Goal: Transaction & Acquisition: Purchase product/service

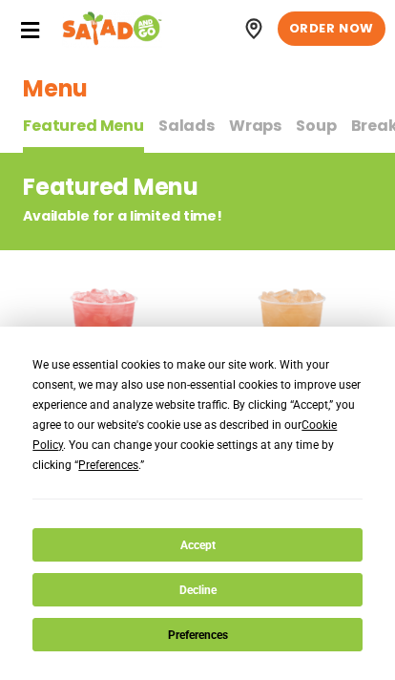
click at [128, 539] on button "Accept" at bounding box center [197, 544] width 330 height 33
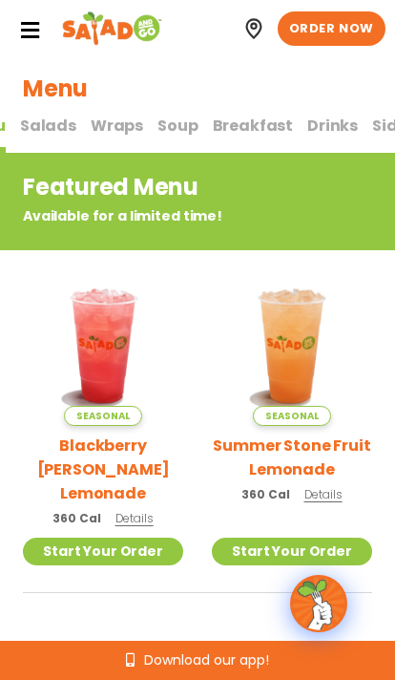
scroll to position [0, 138]
click at [229, 125] on span "Breakfast" at bounding box center [254, 126] width 81 height 22
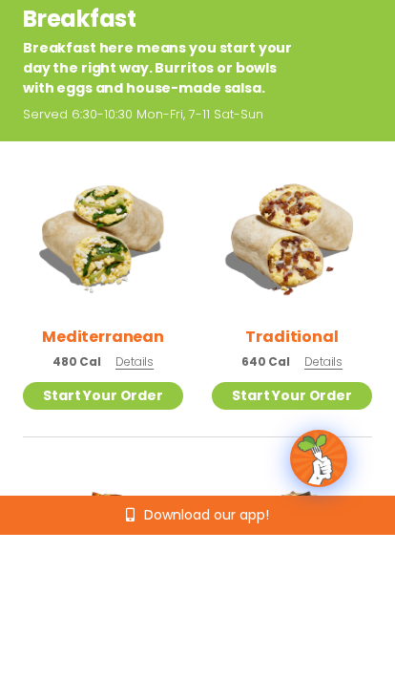
scroll to position [170, 0]
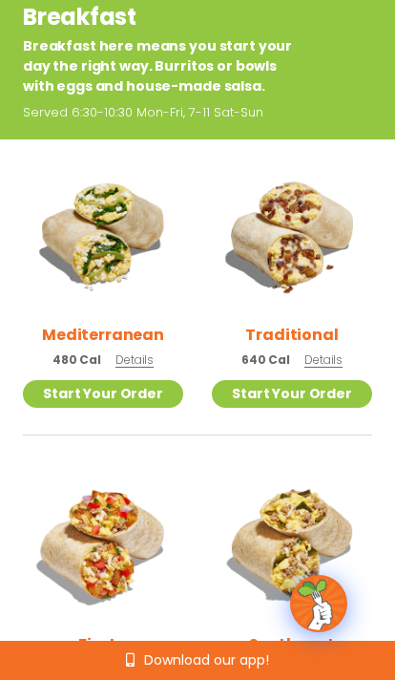
click at [139, 356] on span "Details" at bounding box center [135, 360] width 38 height 16
click at [326, 351] on p "640 Cal Details" at bounding box center [292, 360] width 101 height 20
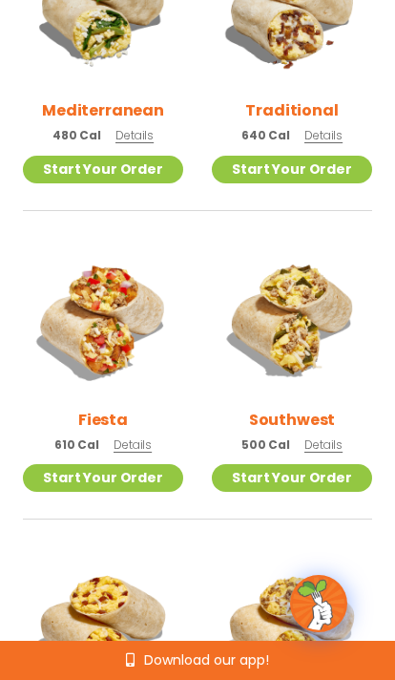
scroll to position [395, 0]
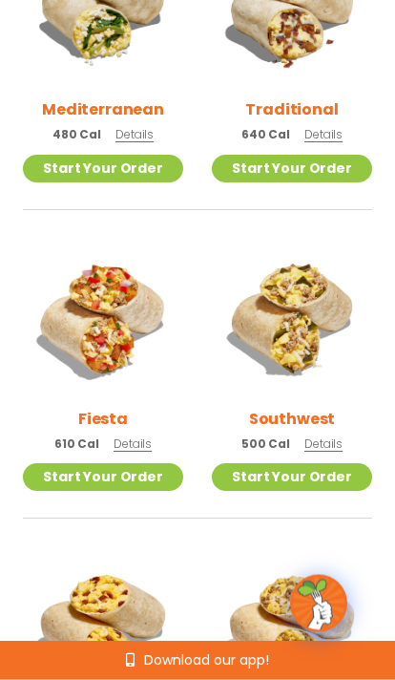
click at [141, 437] on span "Details" at bounding box center [133, 445] width 38 height 16
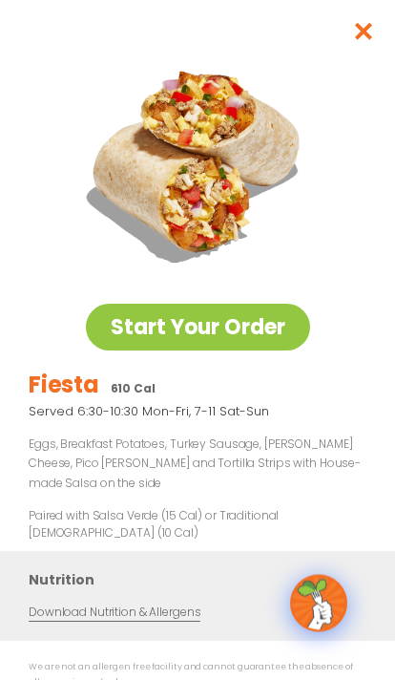
scroll to position [395, 0]
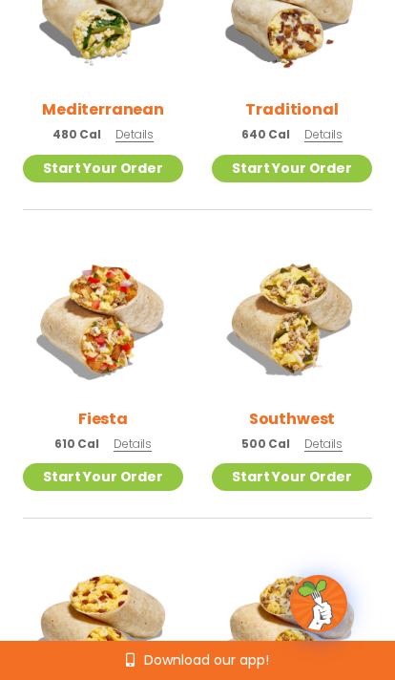
click at [329, 436] on span "Details" at bounding box center [324, 444] width 38 height 16
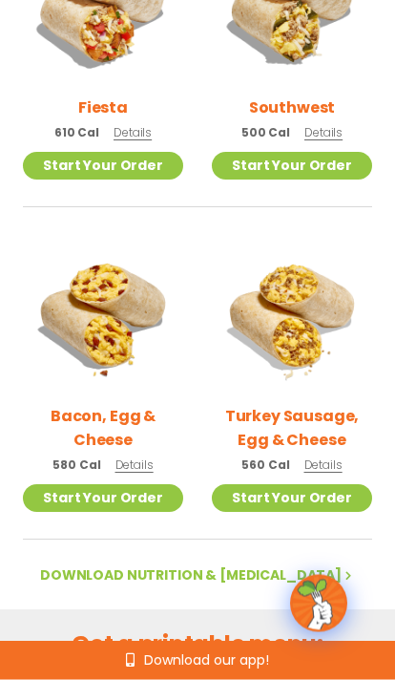
scroll to position [707, 0]
click at [328, 462] on span "Details" at bounding box center [324, 465] width 38 height 16
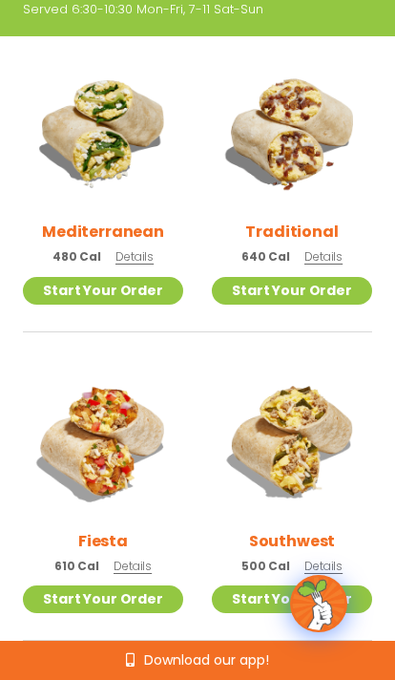
scroll to position [269, 0]
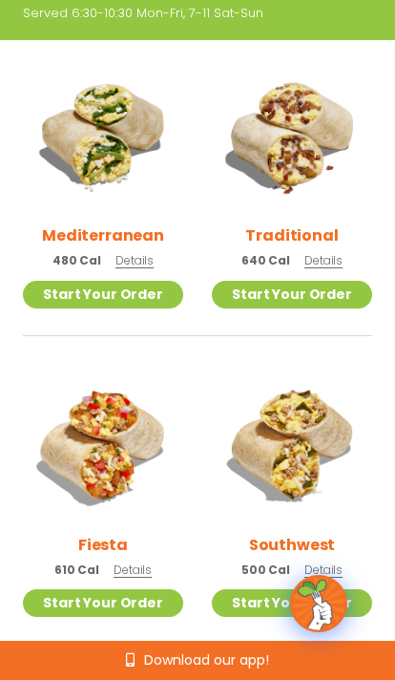
click at [133, 258] on span "Details" at bounding box center [135, 260] width 38 height 16
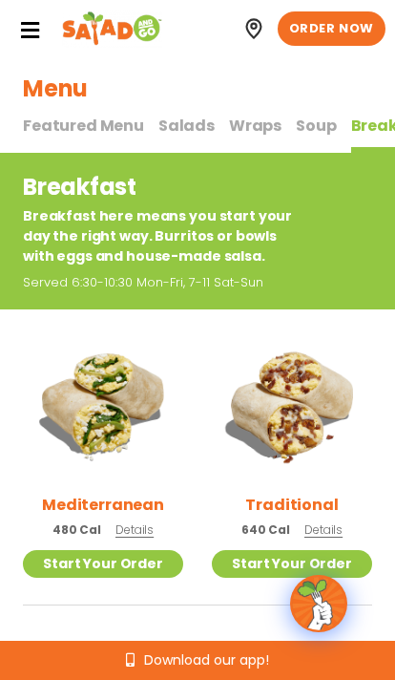
scroll to position [0, 0]
click at [129, 115] on span "Featured Menu" at bounding box center [83, 126] width 121 height 22
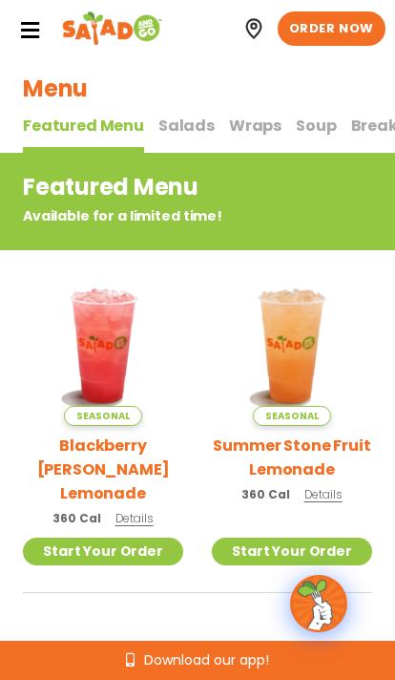
click at [195, 128] on span "Salads" at bounding box center [187, 126] width 56 height 22
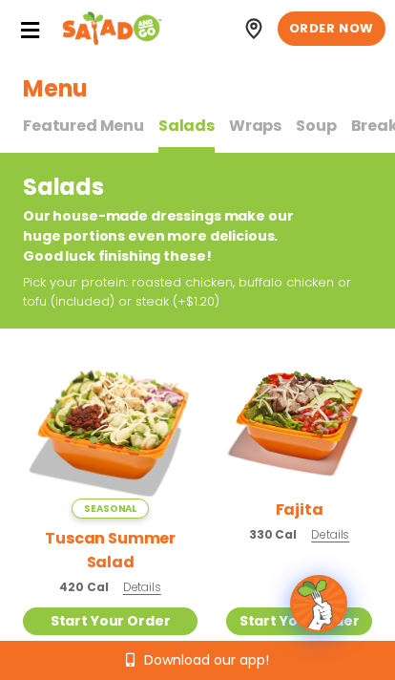
click at [260, 127] on span "Wraps" at bounding box center [255, 126] width 53 height 22
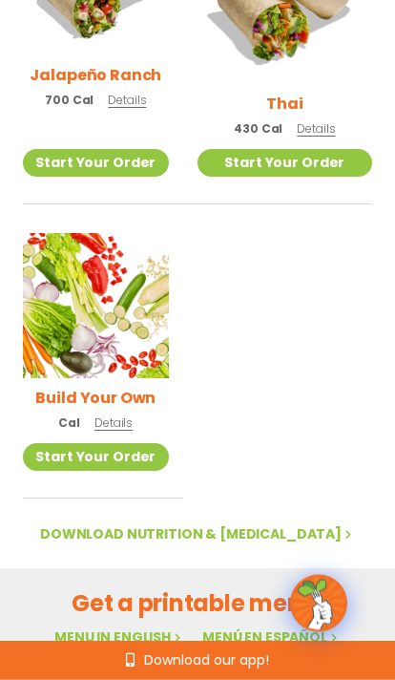
scroll to position [1708, 0]
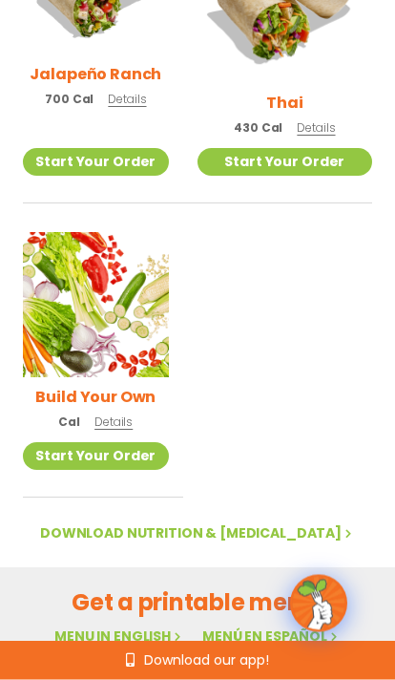
click at [128, 386] on h2 "Build Your Own" at bounding box center [95, 398] width 120 height 24
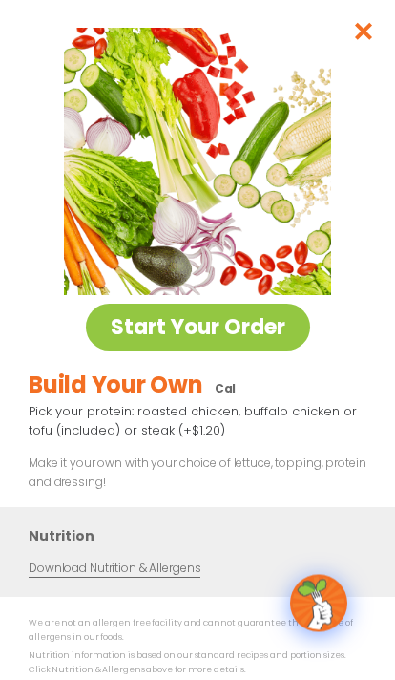
scroll to position [1709, 0]
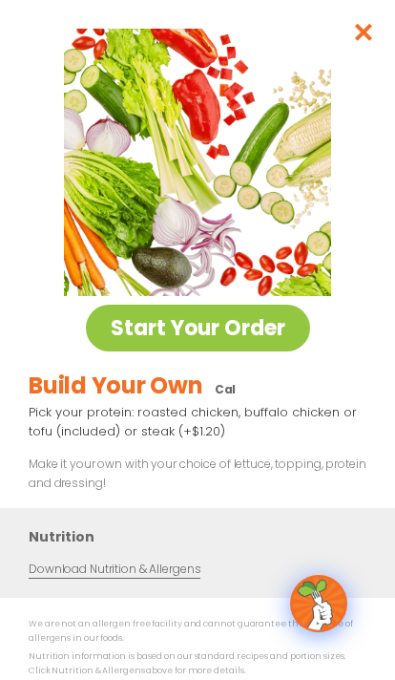
click at [349, 448] on div "Build Your Own Cal Pick your protein: roasted chicken, buffalo chicken or tofu …" at bounding box center [198, 431] width 338 height 125
click at [259, 331] on link "Start Your Order" at bounding box center [198, 328] width 224 height 47
